Goal: Find specific page/section

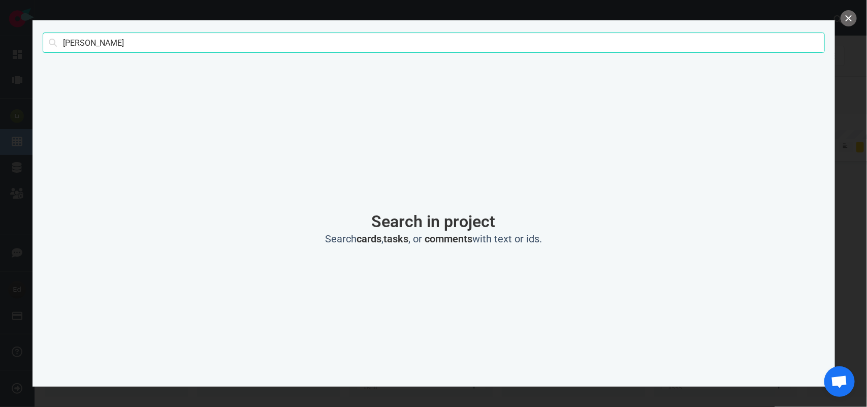
click at [72, 39] on input "[PERSON_NAME]" at bounding box center [434, 43] width 782 height 20
type input "vessa"
click button "Search" at bounding box center [0, 0] width 0 height 0
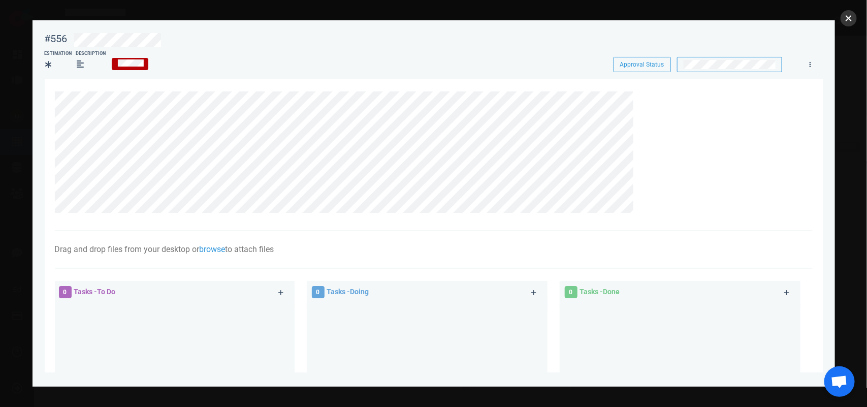
click at [850, 23] on button "close" at bounding box center [849, 18] width 16 height 16
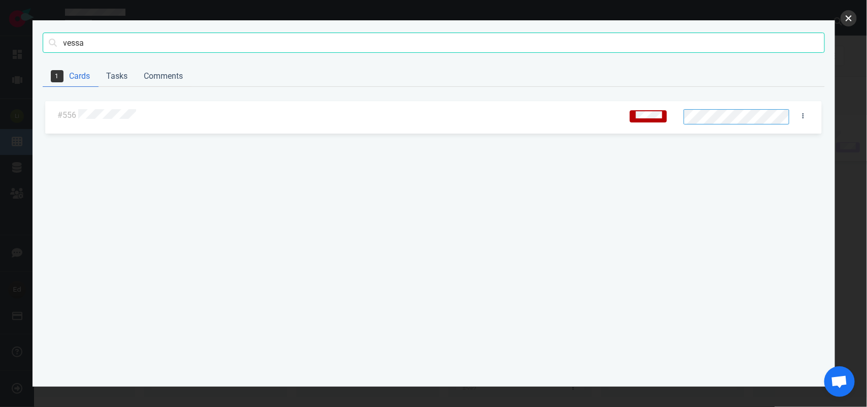
click at [851, 15] on button "close" at bounding box center [849, 18] width 16 height 16
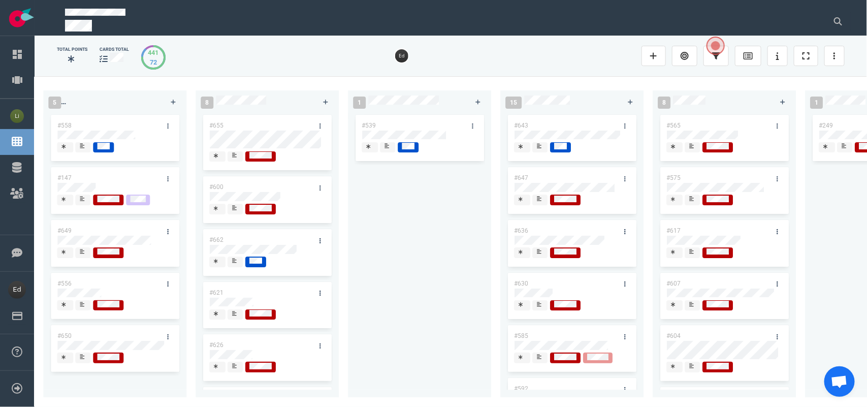
scroll to position [0, 1054]
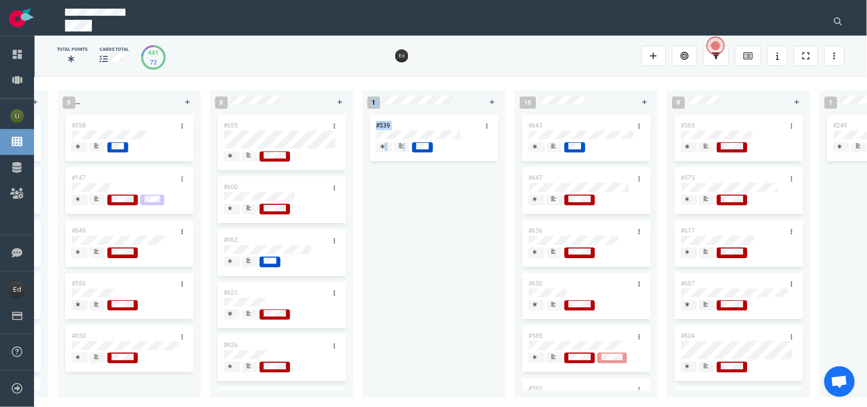
drag, startPoint x: 394, startPoint y: 400, endPoint x: 313, endPoint y: 404, distance: 80.9
click at [313, 404] on div "0 2 #667 #653 13 #668 #661 #656 #641 #639 #608 #611 #602 #603 3 #482 #390 #331 …" at bounding box center [451, 241] width 832 height 330
click at [829, 14] on button at bounding box center [837, 21] width 25 height 20
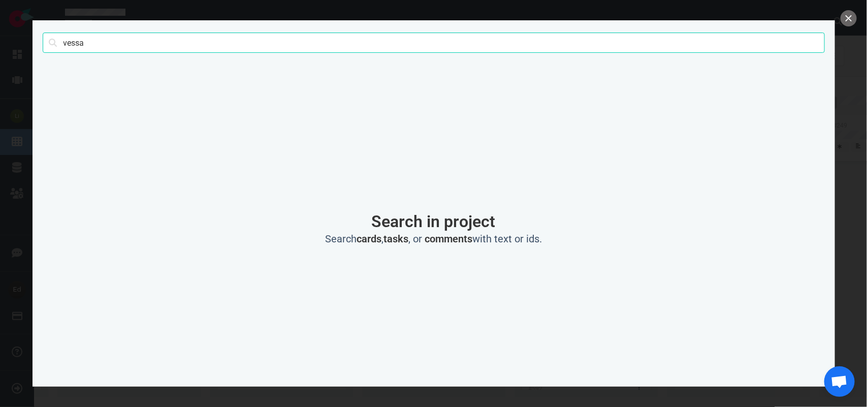
drag, startPoint x: 123, startPoint y: 47, endPoint x: 98, endPoint y: 37, distance: 26.7
click at [121, 47] on input "vessa" at bounding box center [434, 43] width 782 height 20
click at [77, 37] on input "vessa" at bounding box center [434, 43] width 782 height 20
type input "testaguzza"
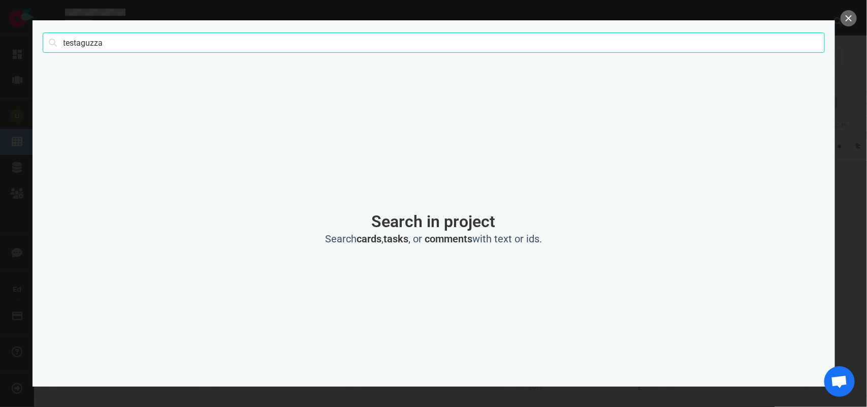
click button "Search" at bounding box center [0, 0] width 0 height 0
